Goal: Task Accomplishment & Management: Manage account settings

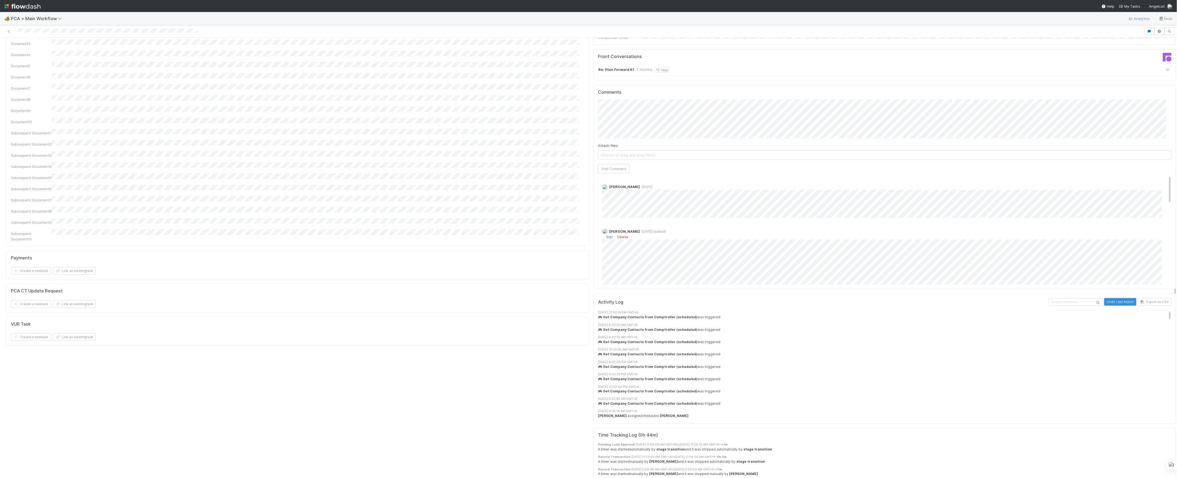
scroll to position [508, 0]
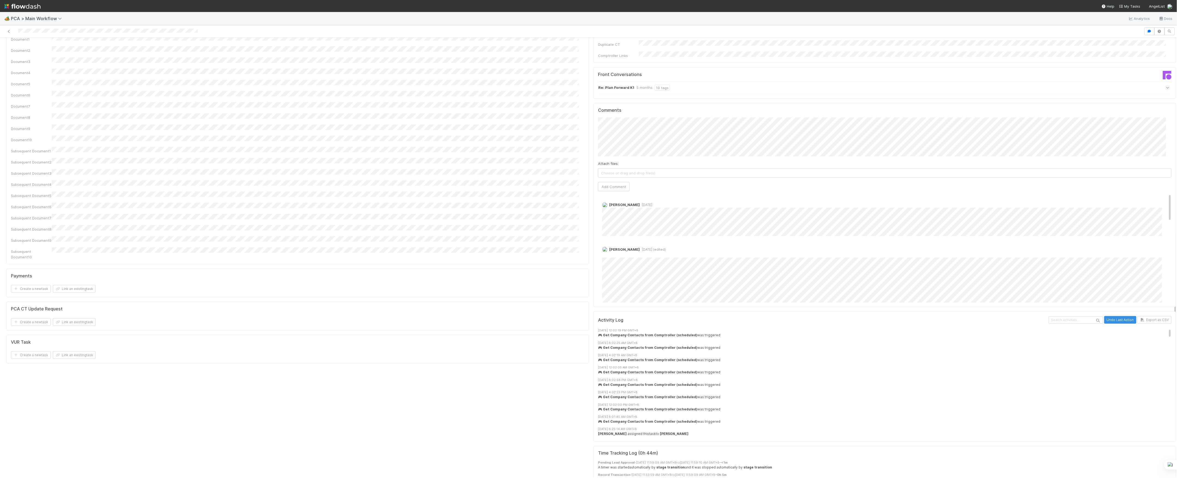
drag, startPoint x: 595, startPoint y: 207, endPoint x: 735, endPoint y: 210, distance: 139.8
click at [735, 210] on div "Don Walker 1 day ago Marvey Fuentes 5 days ago (edited) Edit Delete Roselyn de …" at bounding box center [887, 405] width 579 height 425
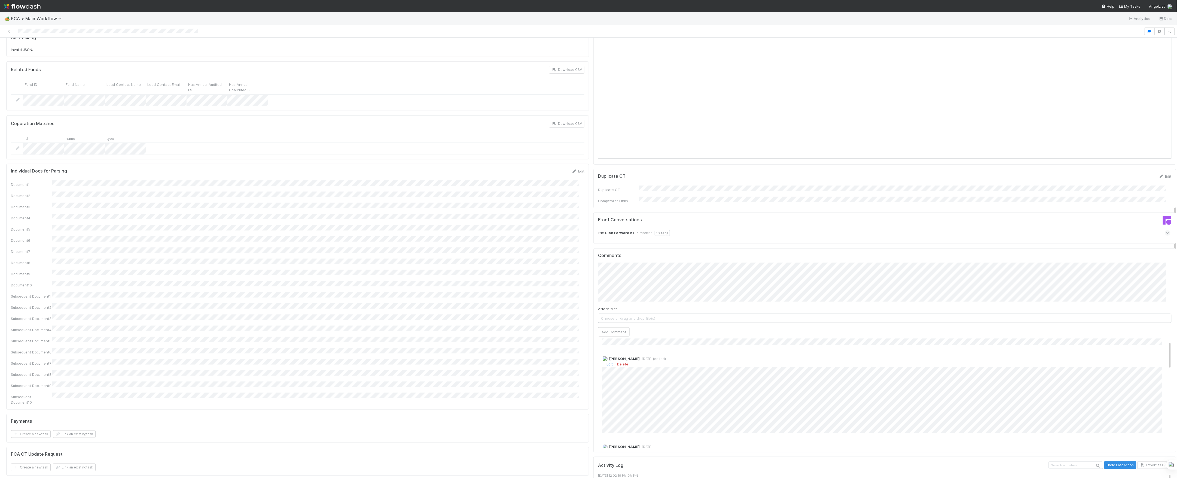
scroll to position [36, 0]
click at [598, 369] on div "Marvey Fuentes 5 days ago (edited) Edit Delete" at bounding box center [887, 391] width 579 height 81
drag, startPoint x: 596, startPoint y: 369, endPoint x: 582, endPoint y: 369, distance: 14.2
click at [582, 414] on div "Payments Create a new task Link an existing task" at bounding box center [297, 428] width 583 height 29
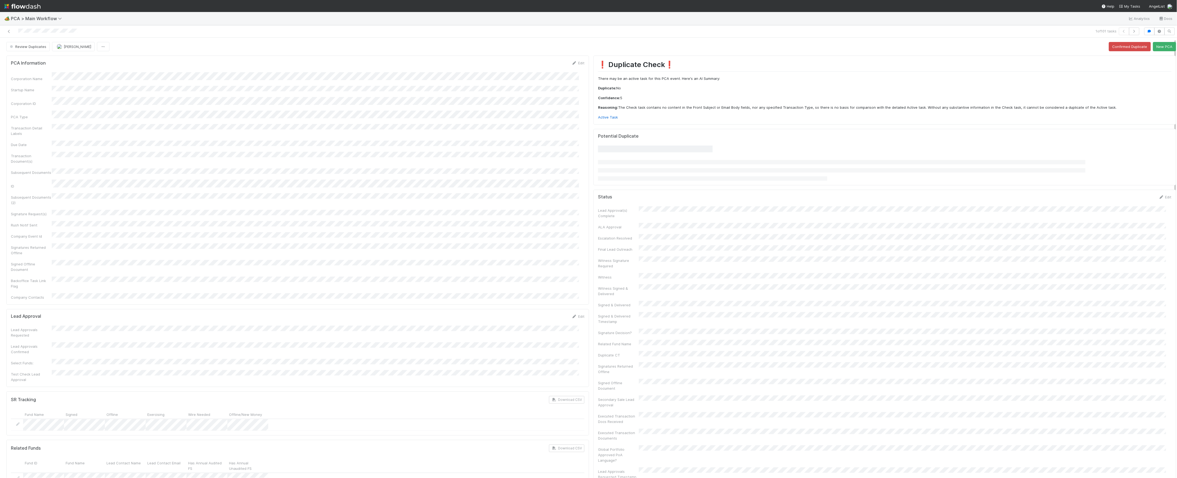
scroll to position [290, 0]
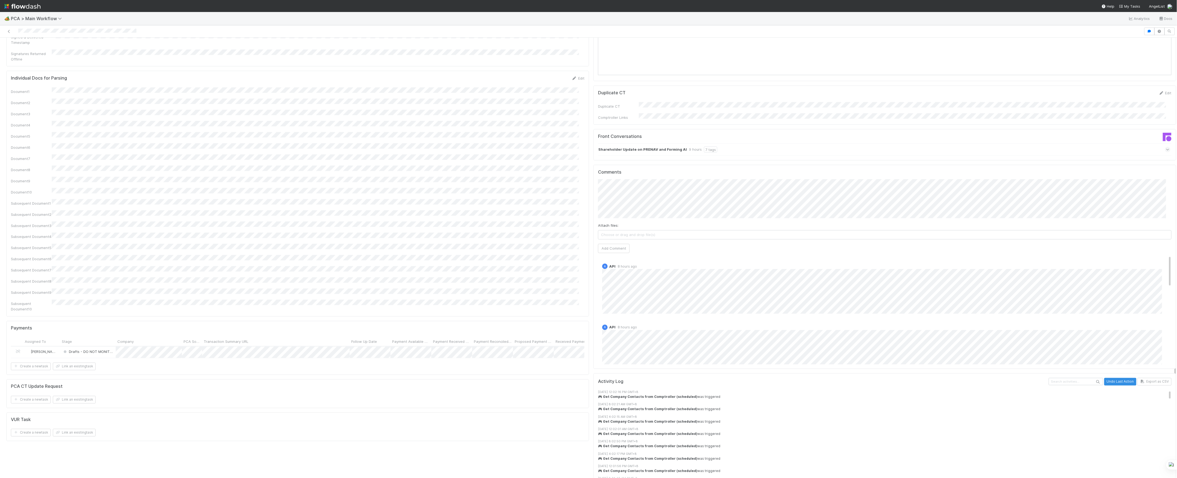
scroll to position [145, 0]
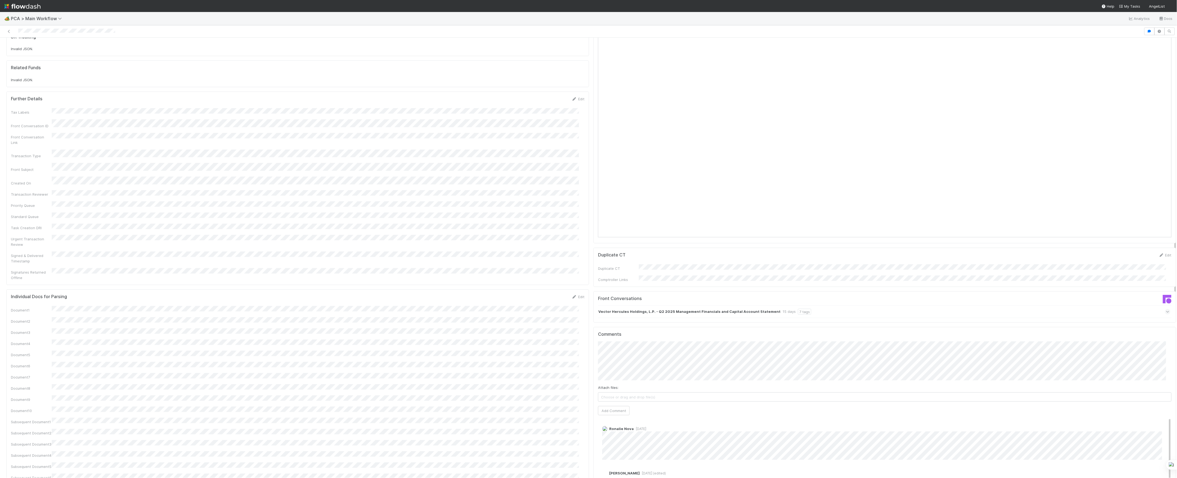
scroll to position [545, 0]
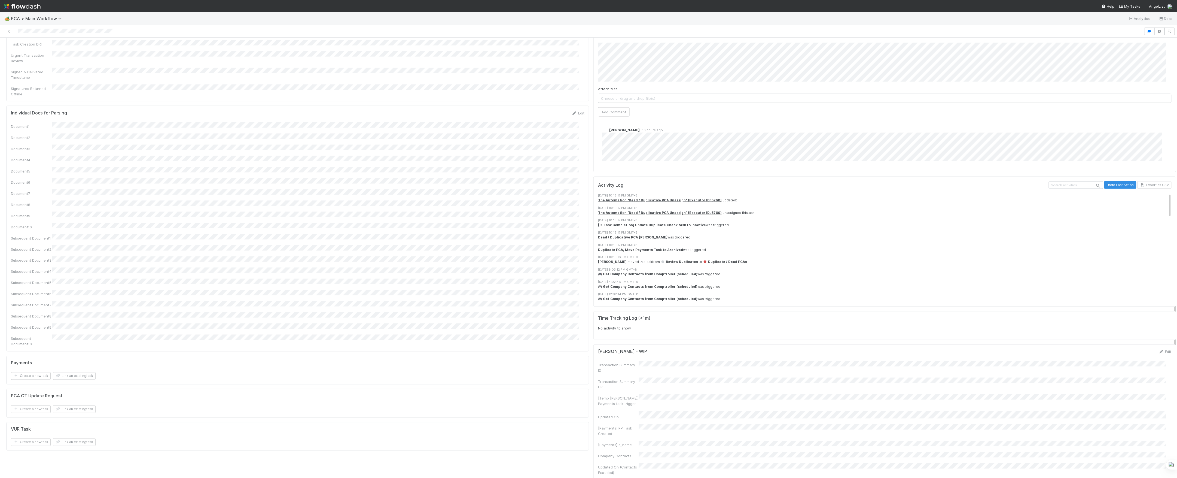
scroll to position [483, 0]
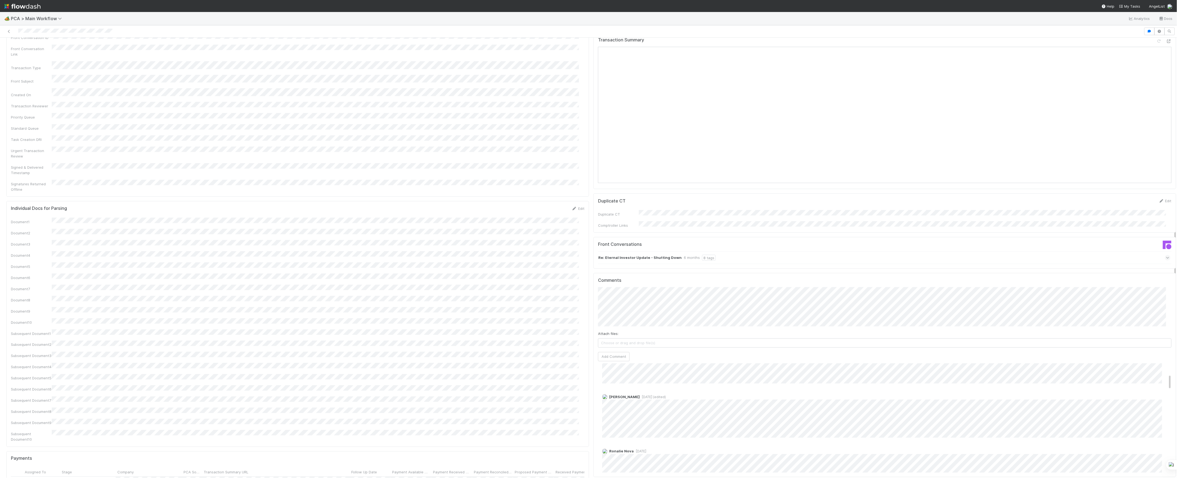
scroll to position [72, 0]
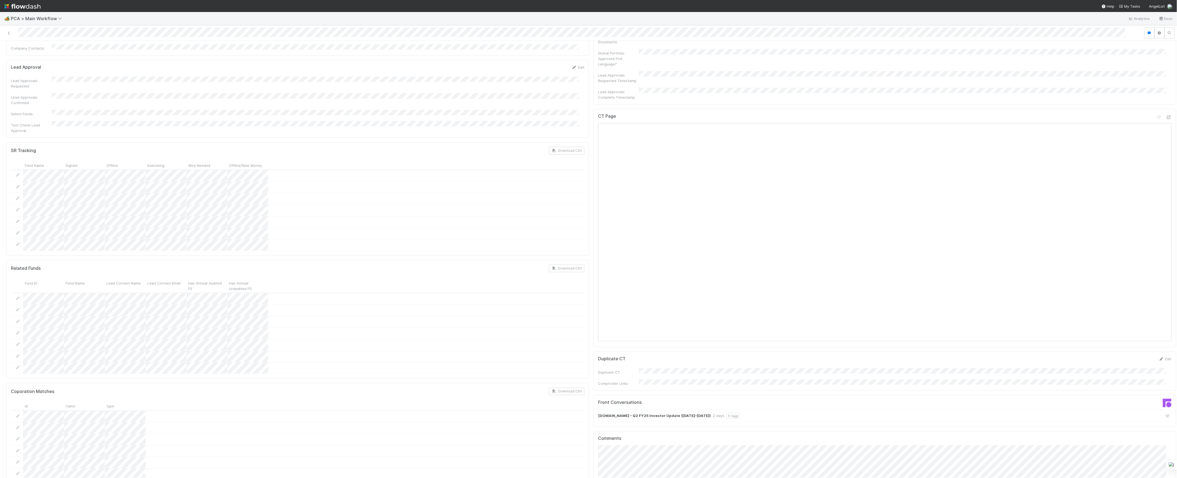
scroll to position [254, 0]
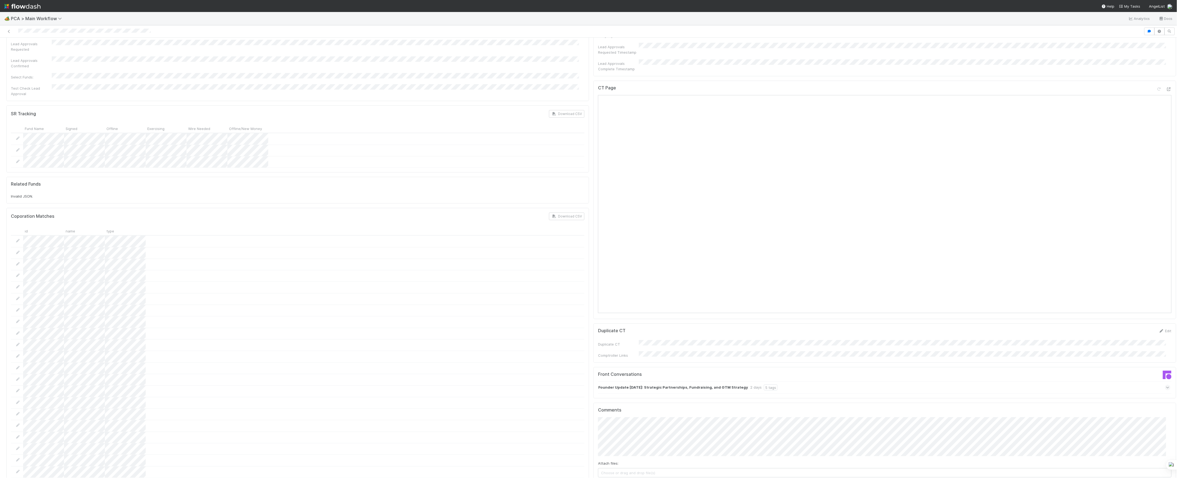
scroll to position [109, 0]
